Goal: Information Seeking & Learning: Learn about a topic

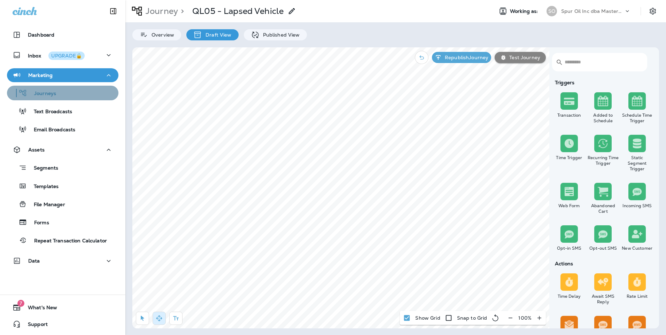
click at [70, 94] on div "Journeys" at bounding box center [63, 93] width 106 height 10
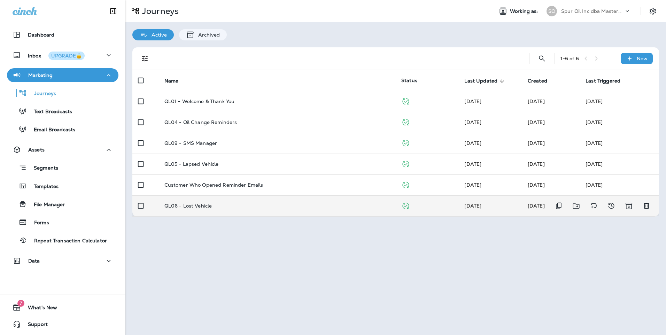
click at [290, 196] on td "QL06 - Lost Vehicle" at bounding box center [277, 205] width 237 height 21
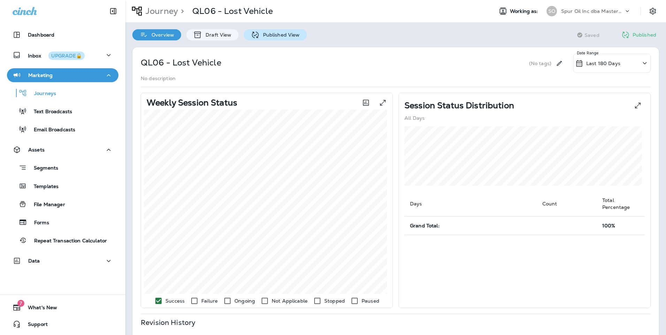
click at [271, 38] on div "Published View" at bounding box center [275, 34] width 63 height 11
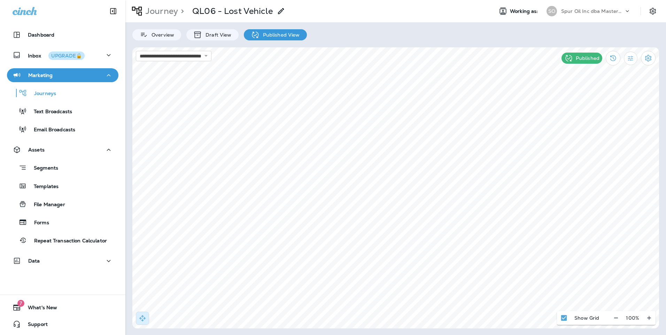
select select "*"
click at [406, 220] on span "Settings" at bounding box center [410, 222] width 18 height 5
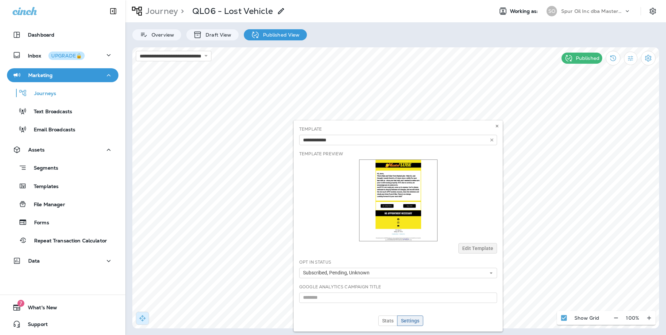
click at [497, 130] on div "Template Anneke - Add Customer Last Location Info (draft) Europe Free Courtesy …" at bounding box center [398, 226] width 209 height 211
click at [499, 126] on icon at bounding box center [497, 126] width 4 height 4
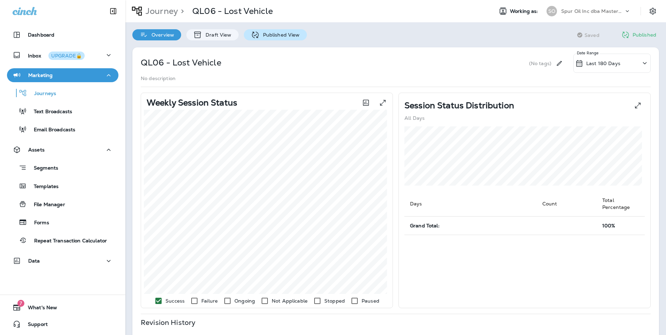
click at [285, 35] on p "Published View" at bounding box center [280, 35] width 40 height 6
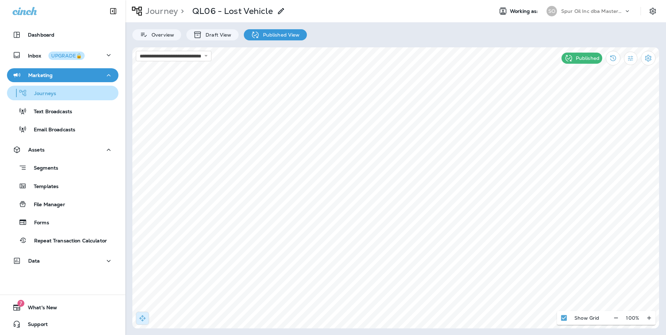
click at [54, 97] on div "Journeys" at bounding box center [33, 93] width 46 height 10
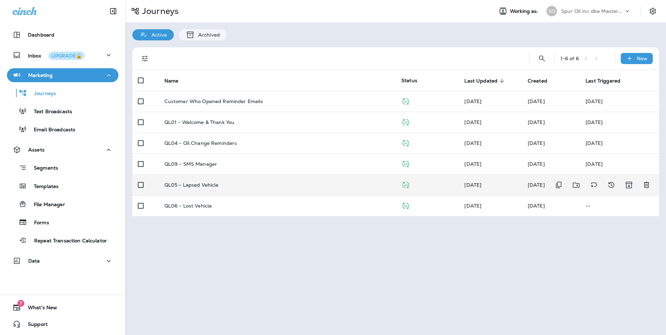
click at [263, 185] on div "QL05 - Lapsed Vehicle" at bounding box center [277, 185] width 226 height 6
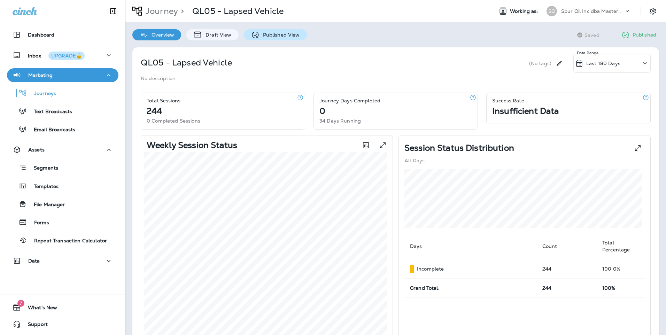
click at [275, 38] on p "Published View" at bounding box center [280, 35] width 40 height 6
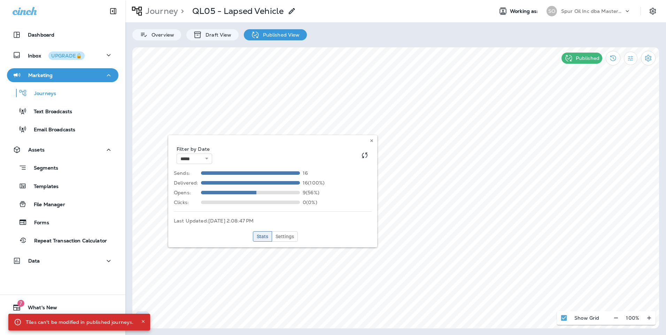
select select "*"
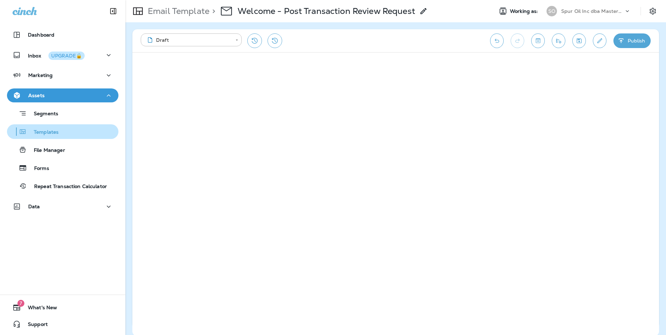
click at [55, 133] on p "Templates" at bounding box center [43, 132] width 32 height 7
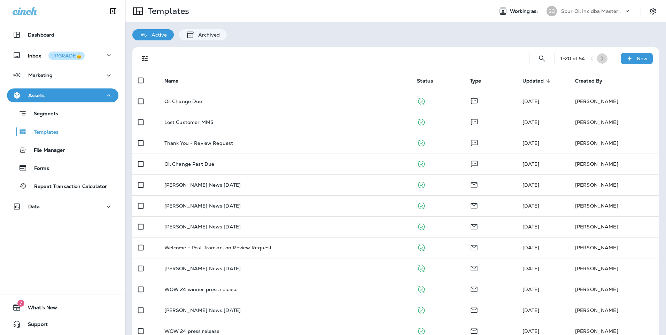
click at [601, 60] on icon "button" at bounding box center [602, 58] width 2 height 4
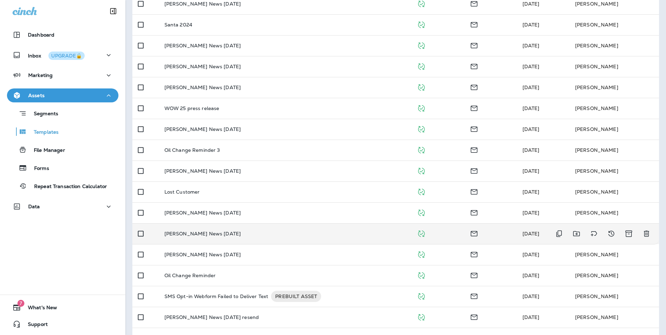
scroll to position [181, 0]
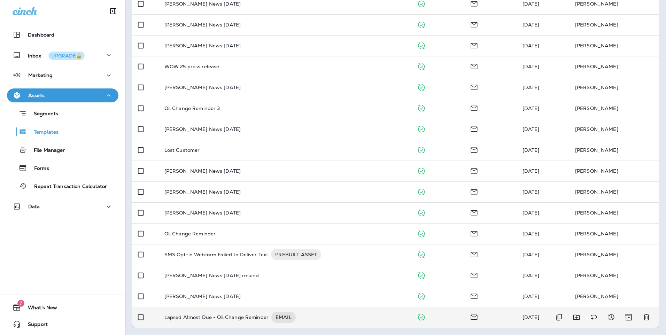
click at [355, 310] on td "Lapsed Almost Due - Oil Change Reminder EMAIL" at bounding box center [285, 317] width 253 height 21
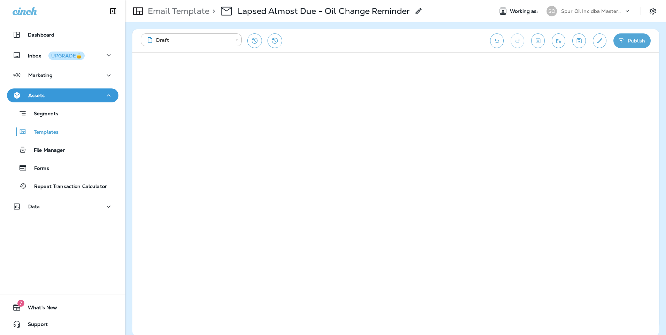
drag, startPoint x: 246, startPoint y: 0, endPoint x: 470, endPoint y: 11, distance: 224.3
click at [471, 10] on div "Email Template > Lapsed Almost Due - Oil Change Reminder" at bounding box center [306, 11] width 362 height 20
click at [56, 133] on p "Templates" at bounding box center [43, 132] width 32 height 7
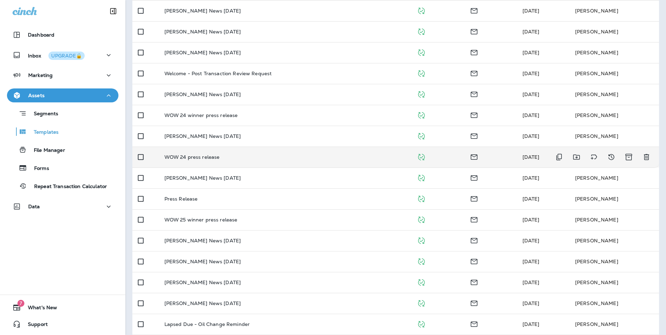
scroll to position [105, 0]
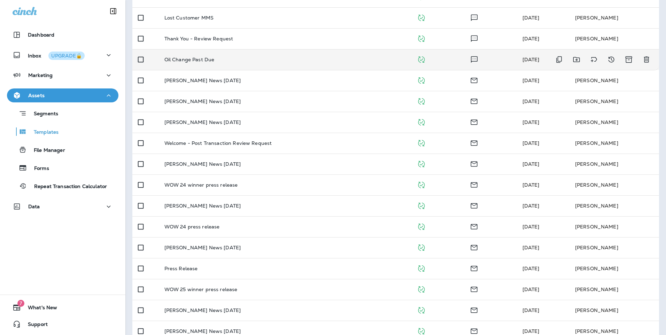
click at [292, 62] on div "Oil Change Past Due" at bounding box center [285, 60] width 242 height 6
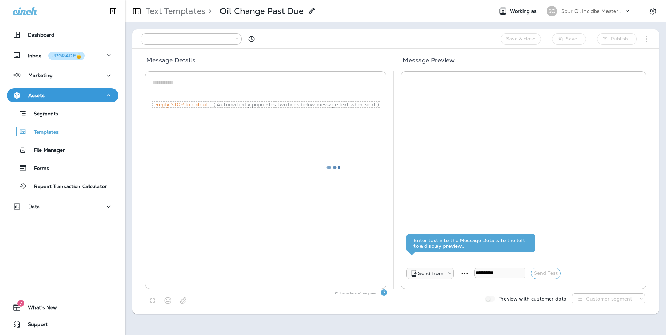
type input "**********"
type textarea "**********"
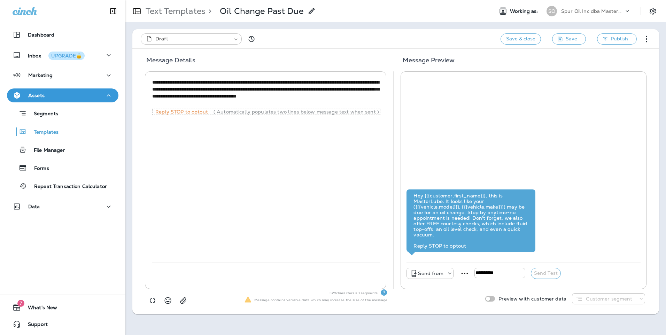
click at [197, 15] on p "Text Templates" at bounding box center [174, 11] width 63 height 10
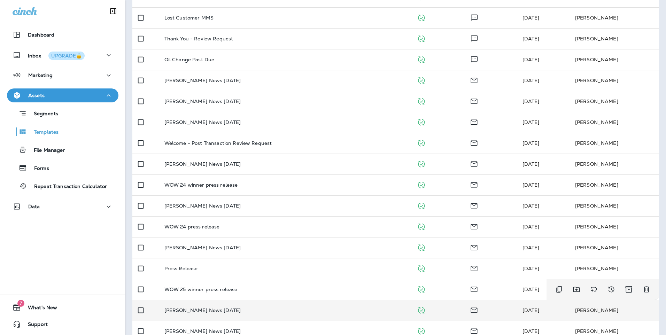
scroll to position [181, 0]
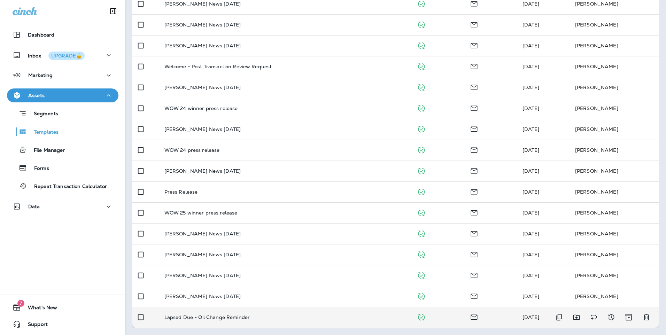
click at [312, 316] on div "Lapsed Due - Oil Change Reminder" at bounding box center [285, 318] width 242 height 6
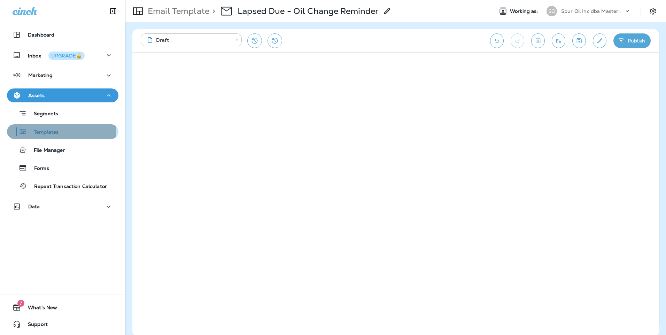
click at [60, 134] on div "Templates" at bounding box center [63, 131] width 106 height 10
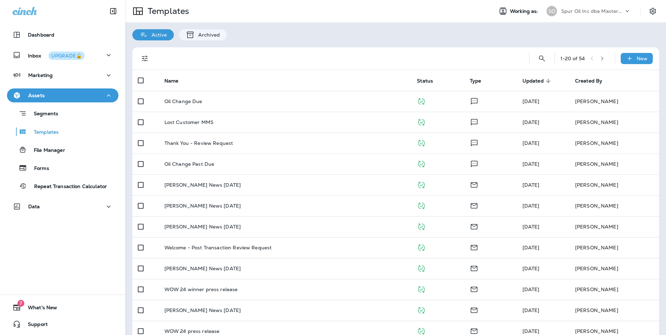
click at [600, 57] on icon "button" at bounding box center [602, 58] width 5 height 5
click at [602, 60] on icon "button" at bounding box center [604, 58] width 5 height 5
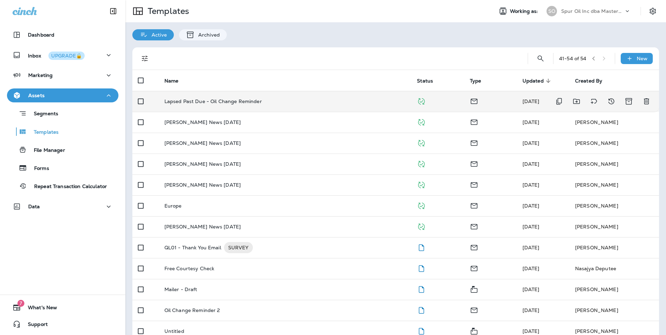
click at [327, 109] on td "Lapsed Past Due - Oil Change Reminder" at bounding box center [285, 101] width 253 height 21
